Goal: Task Accomplishment & Management: Manage account settings

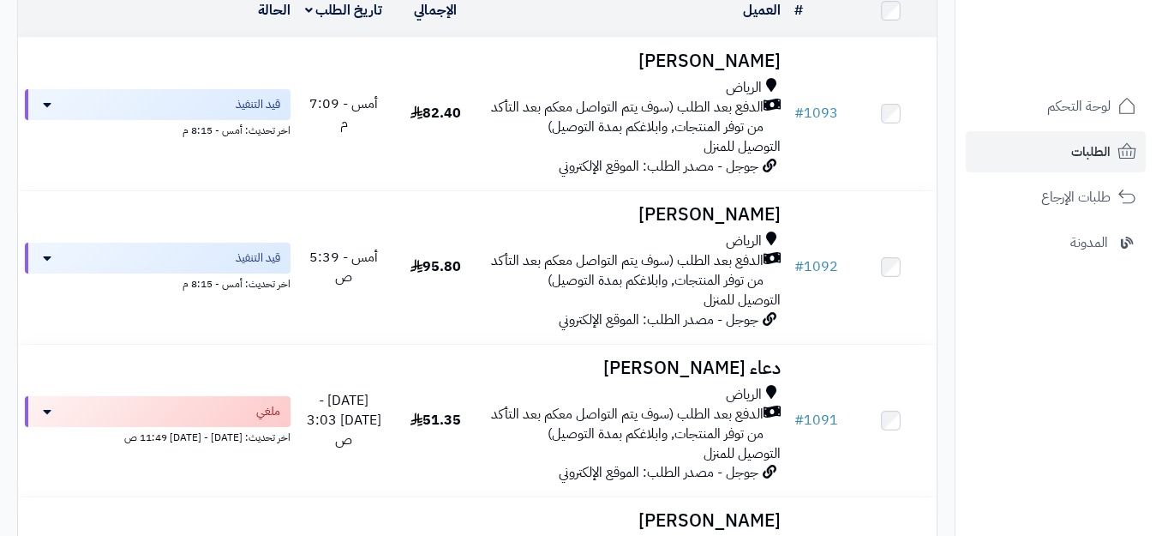
scroll to position [257, 0]
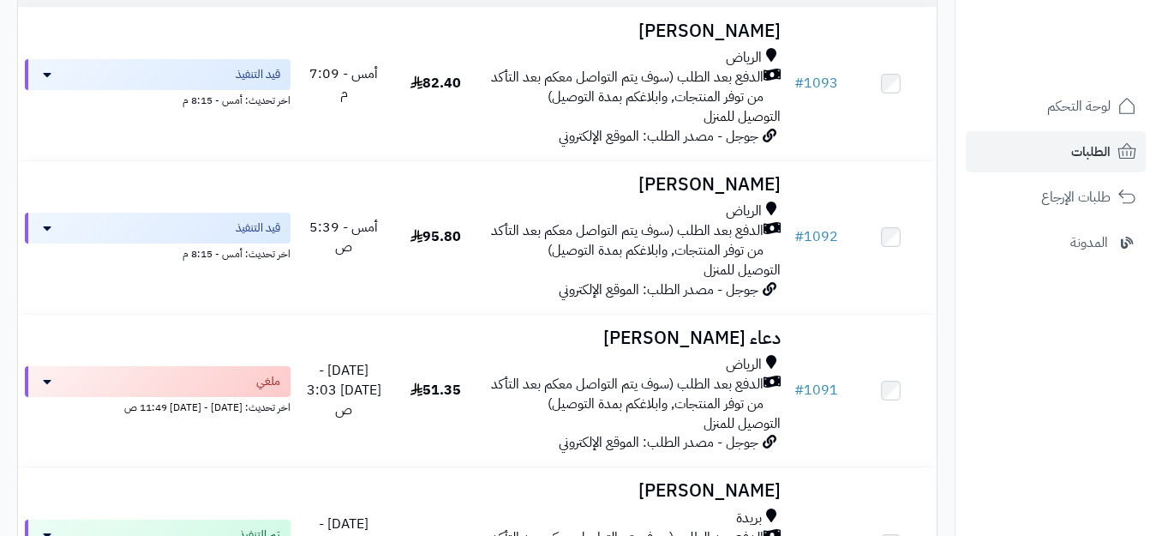
click at [643, 261] on span "الدفع بعد الطلب (سوف يتم التواصل معكم بعد التأكد من توفر المنتجات, وابلاغكم بمد…" at bounding box center [626, 240] width 275 height 39
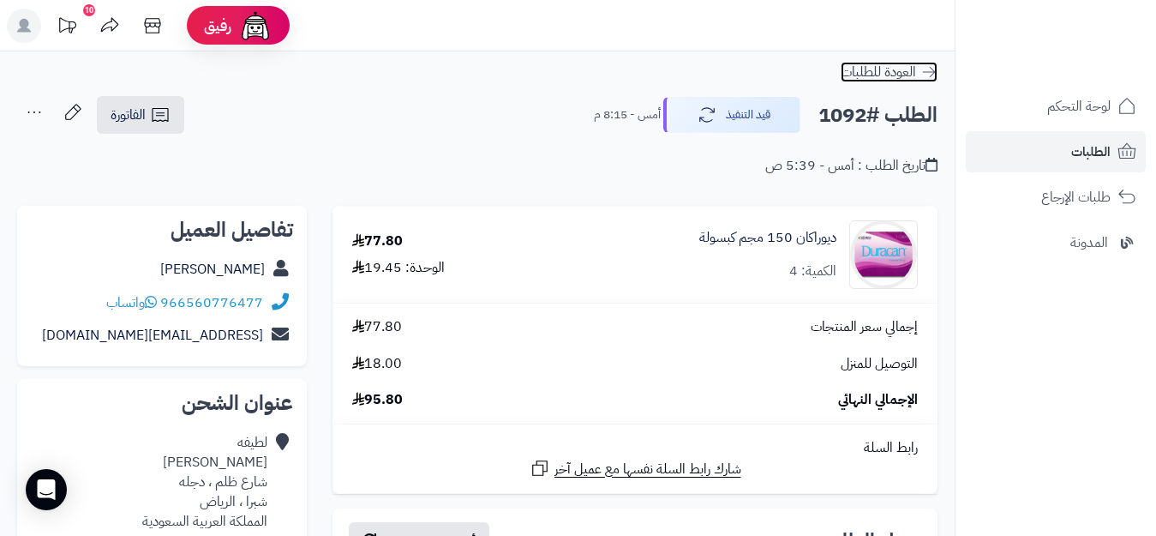
click at [926, 68] on icon at bounding box center [929, 71] width 17 height 17
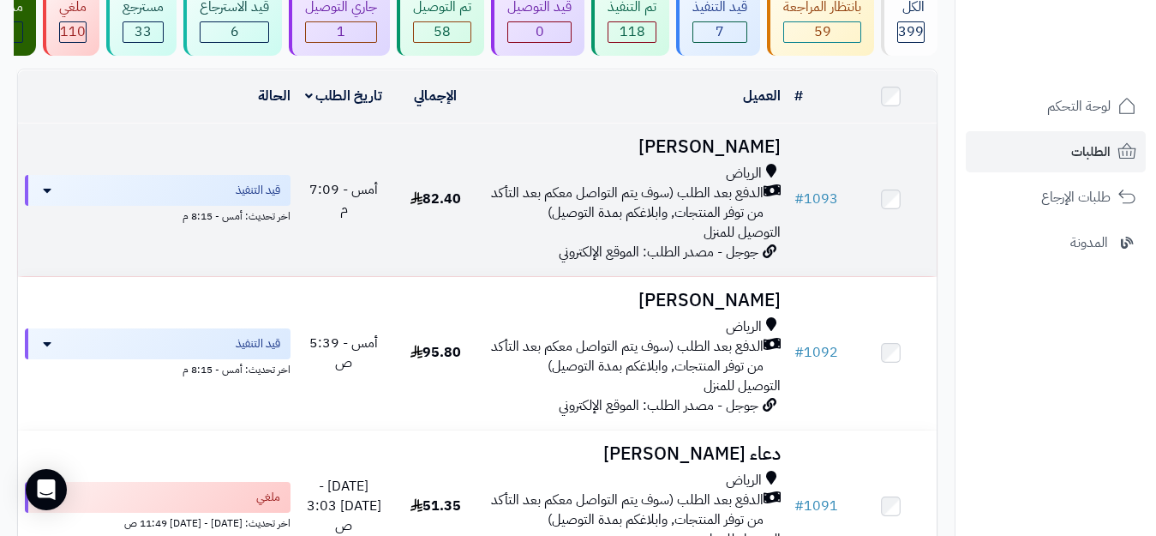
scroll to position [171, 0]
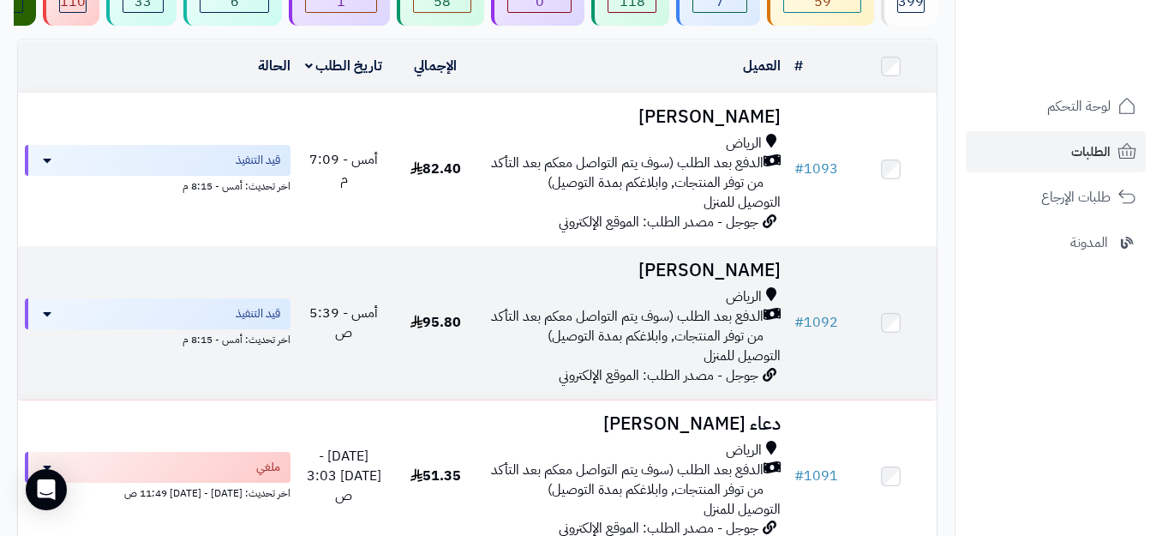
click at [603, 331] on span "الدفع بعد الطلب (سوف يتم التواصل معكم بعد التأكد من توفر المنتجات, وابلاغكم بمد…" at bounding box center [626, 326] width 275 height 39
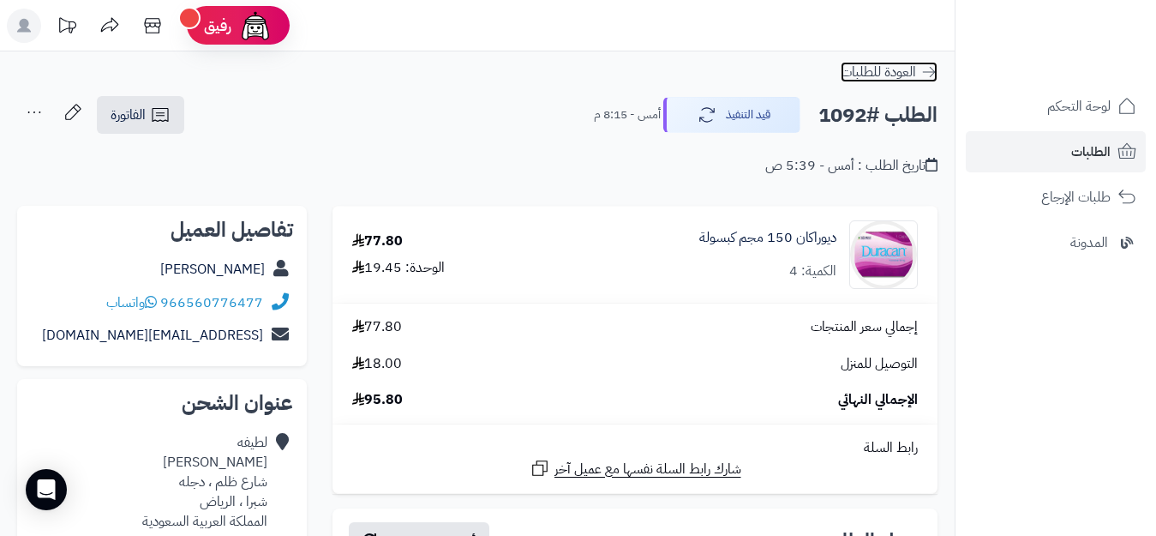
click at [930, 71] on icon at bounding box center [929, 71] width 17 height 17
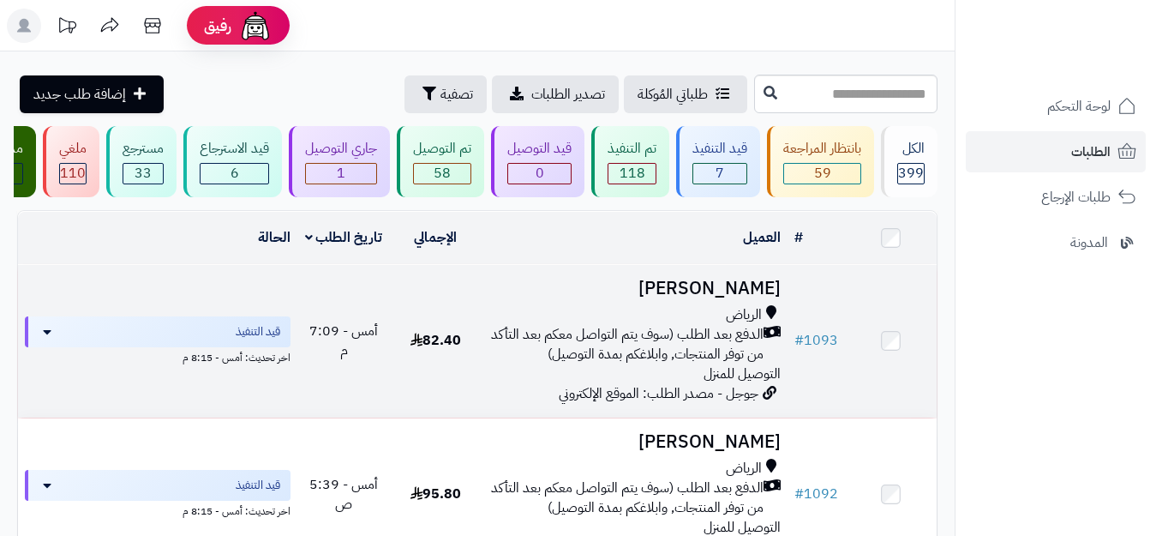
click at [663, 351] on span "الدفع بعد الطلب (سوف يتم التواصل معكم بعد التأكد من توفر المنتجات, وابلاغكم بمد…" at bounding box center [626, 344] width 275 height 39
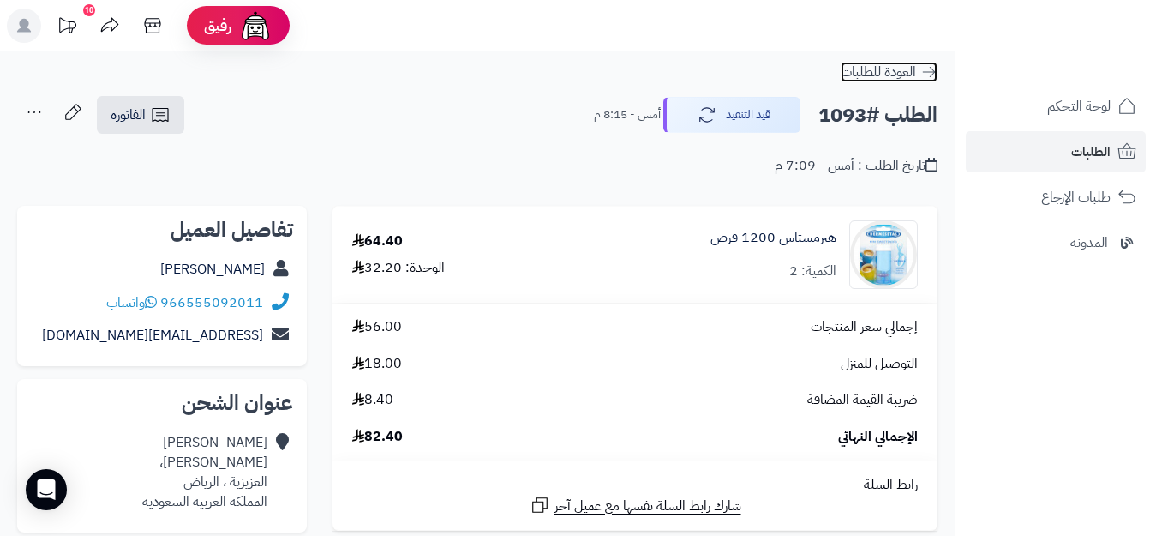
click at [935, 69] on icon at bounding box center [929, 71] width 17 height 17
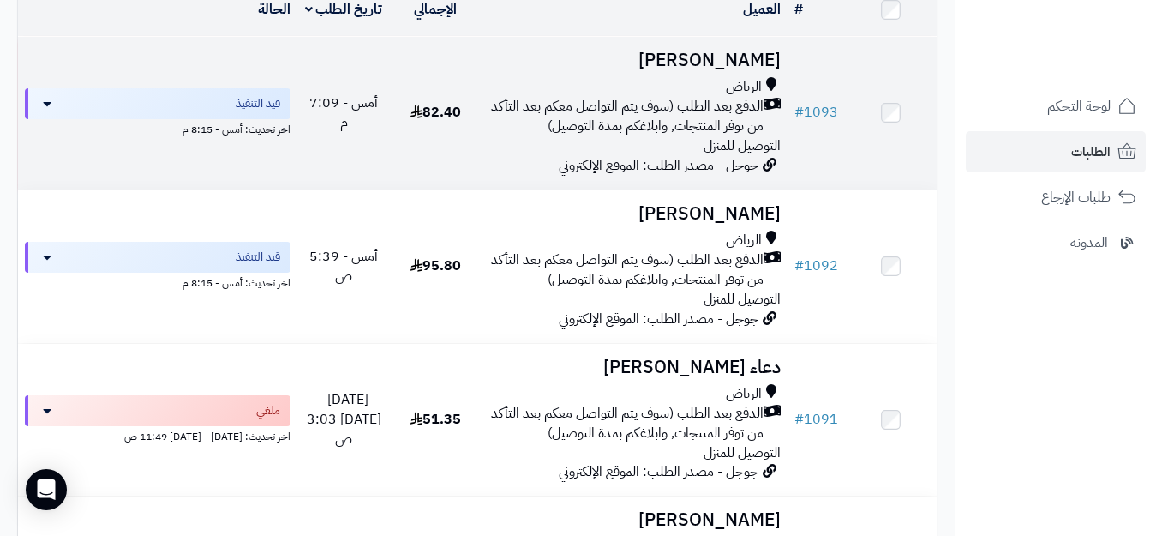
scroll to position [257, 0]
